Goal: Navigation & Orientation: Find specific page/section

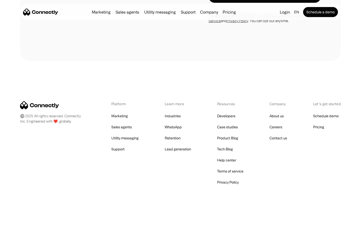
scroll to position [1630, 0]
